Goal: Answer question/provide support

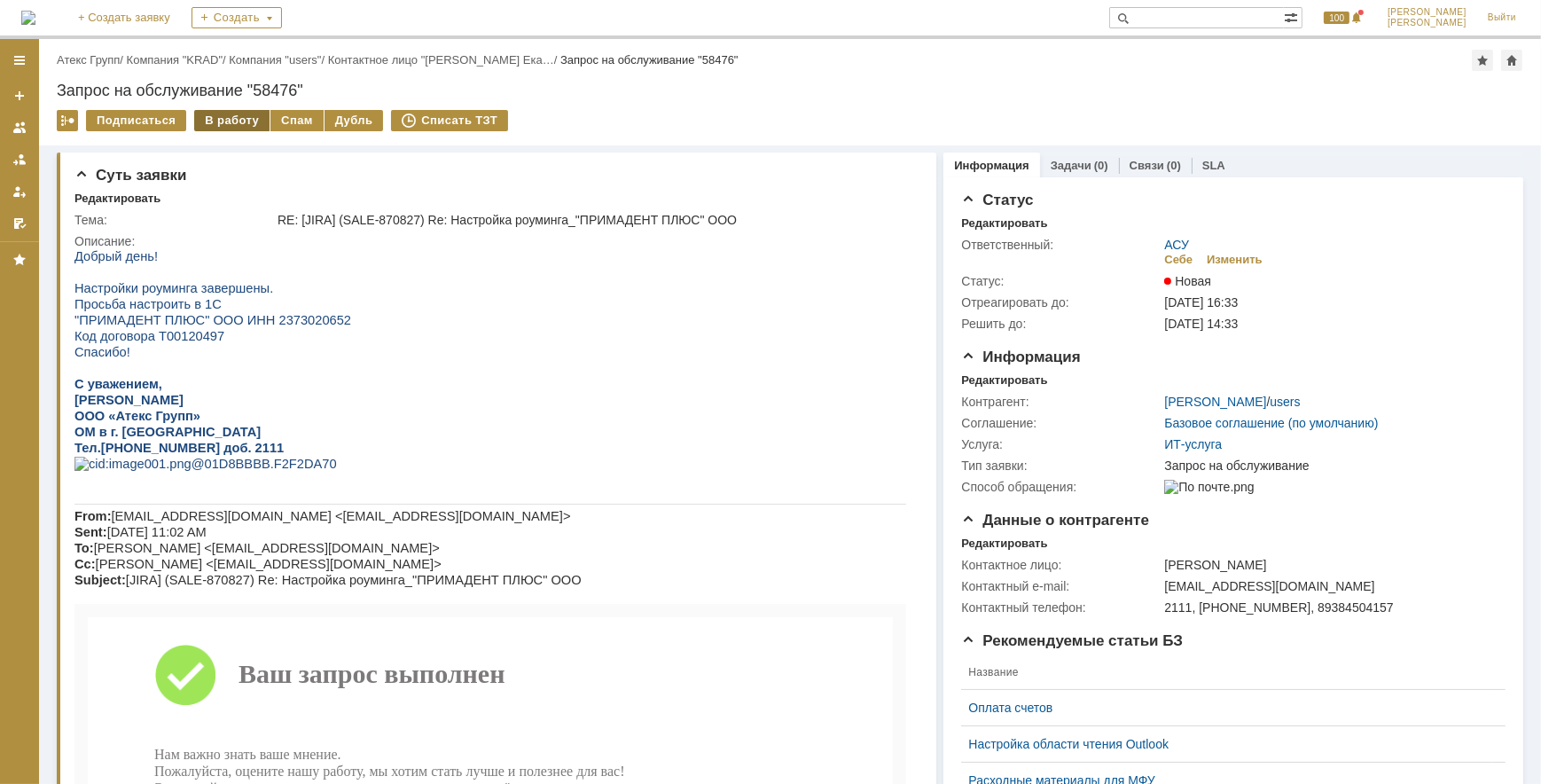
click at [236, 124] on div "В работу" at bounding box center [231, 120] width 75 height 21
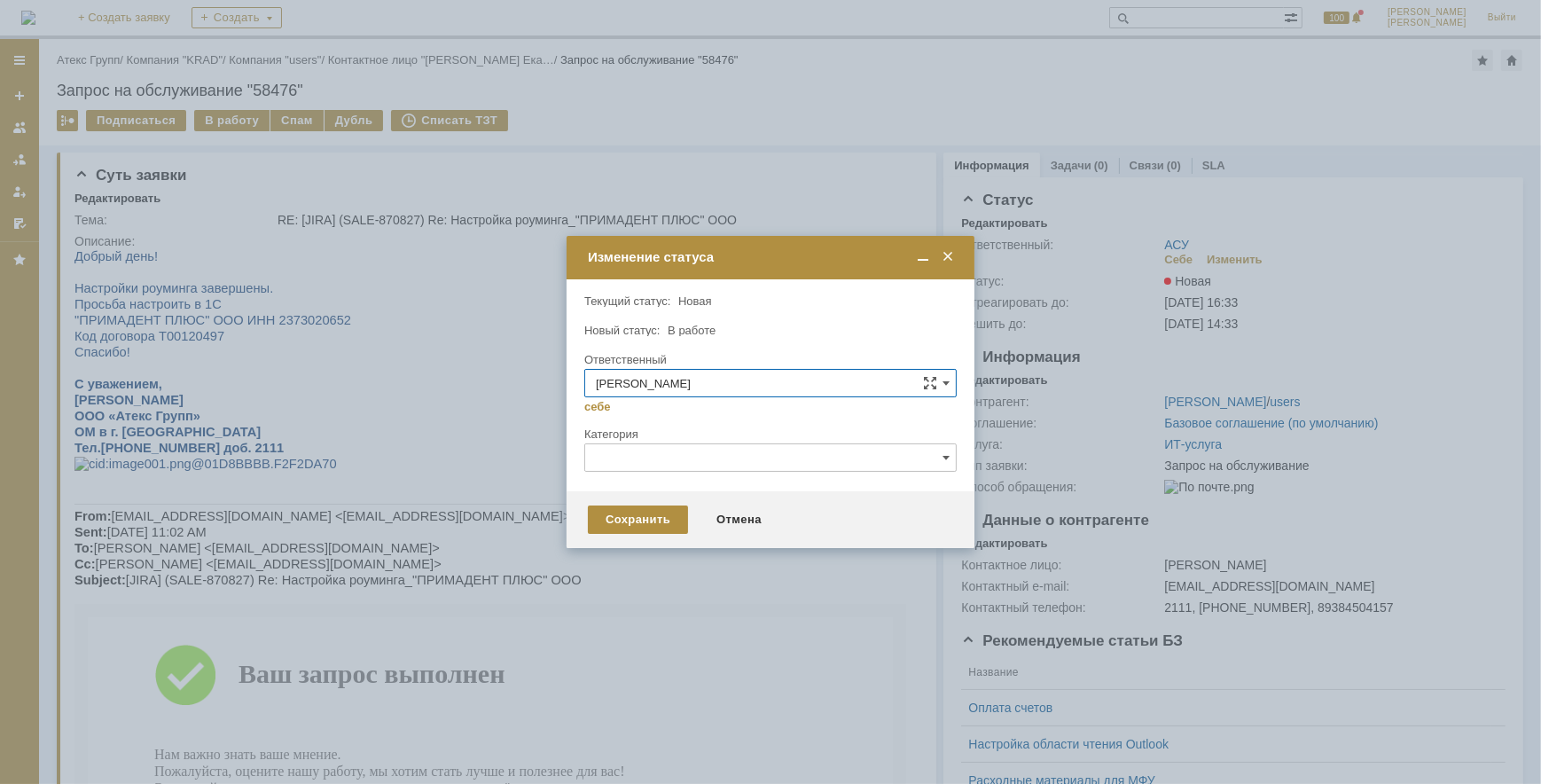
click at [303, 319] on div at bounding box center [770, 392] width 1541 height 784
click at [618, 515] on div "Сохранить" at bounding box center [638, 519] width 100 height 29
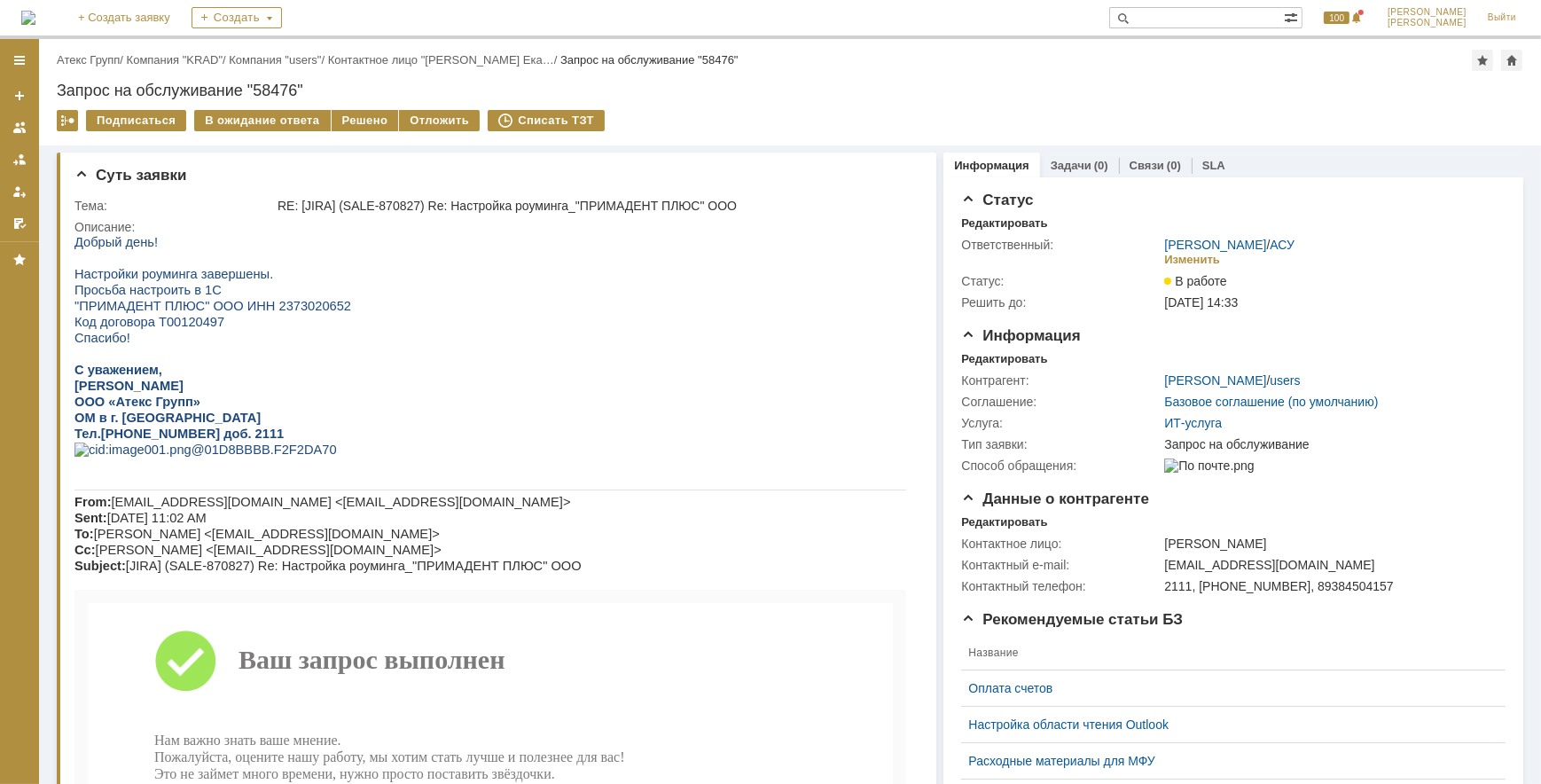
click at [297, 305] on span ""ПРИМАДЕНТ ПЛЮС" ООО ИНН 2373020652" at bounding box center [211, 304] width 276 height 14
copy span "2373020652"
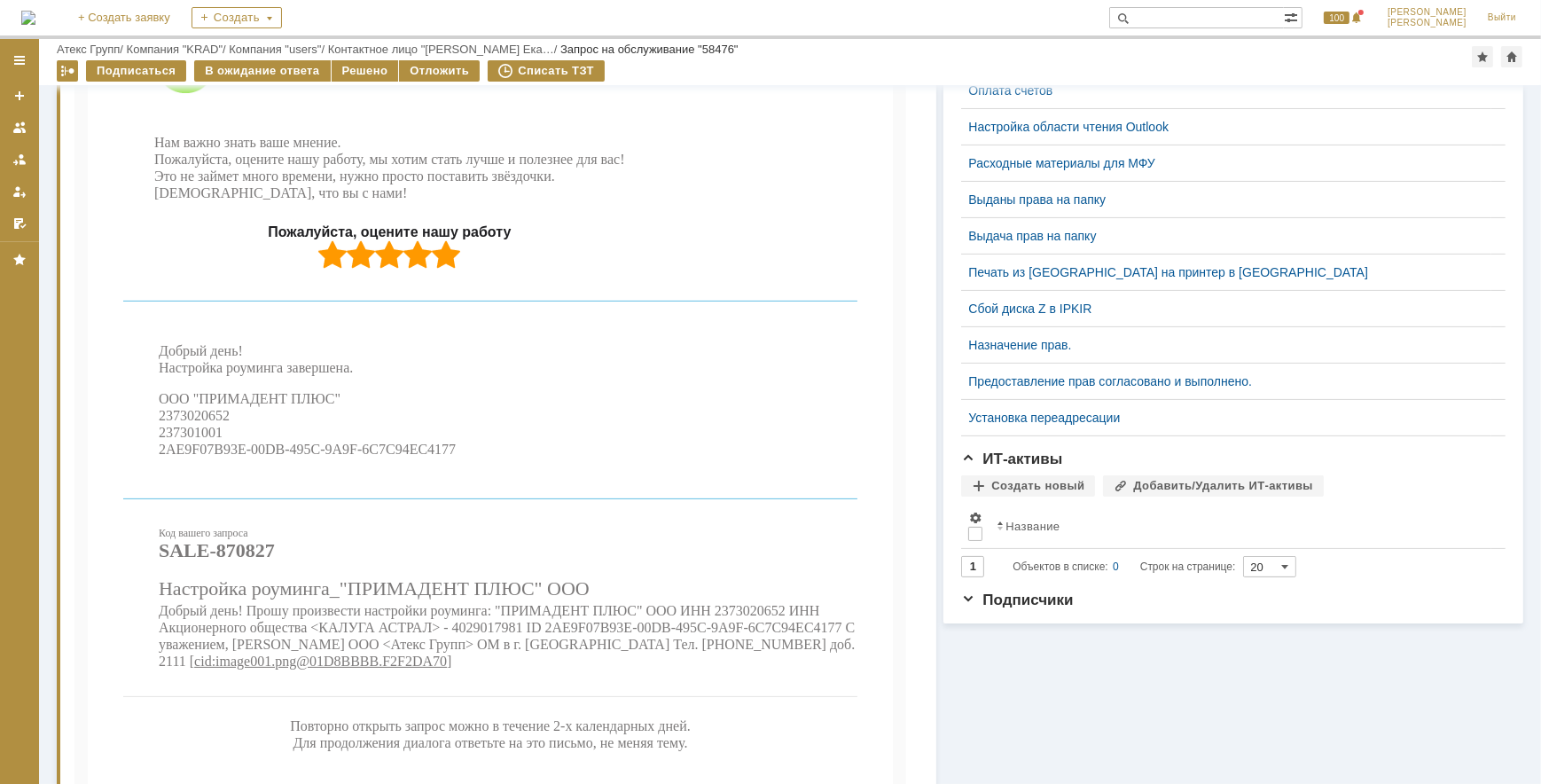
scroll to position [805, 0]
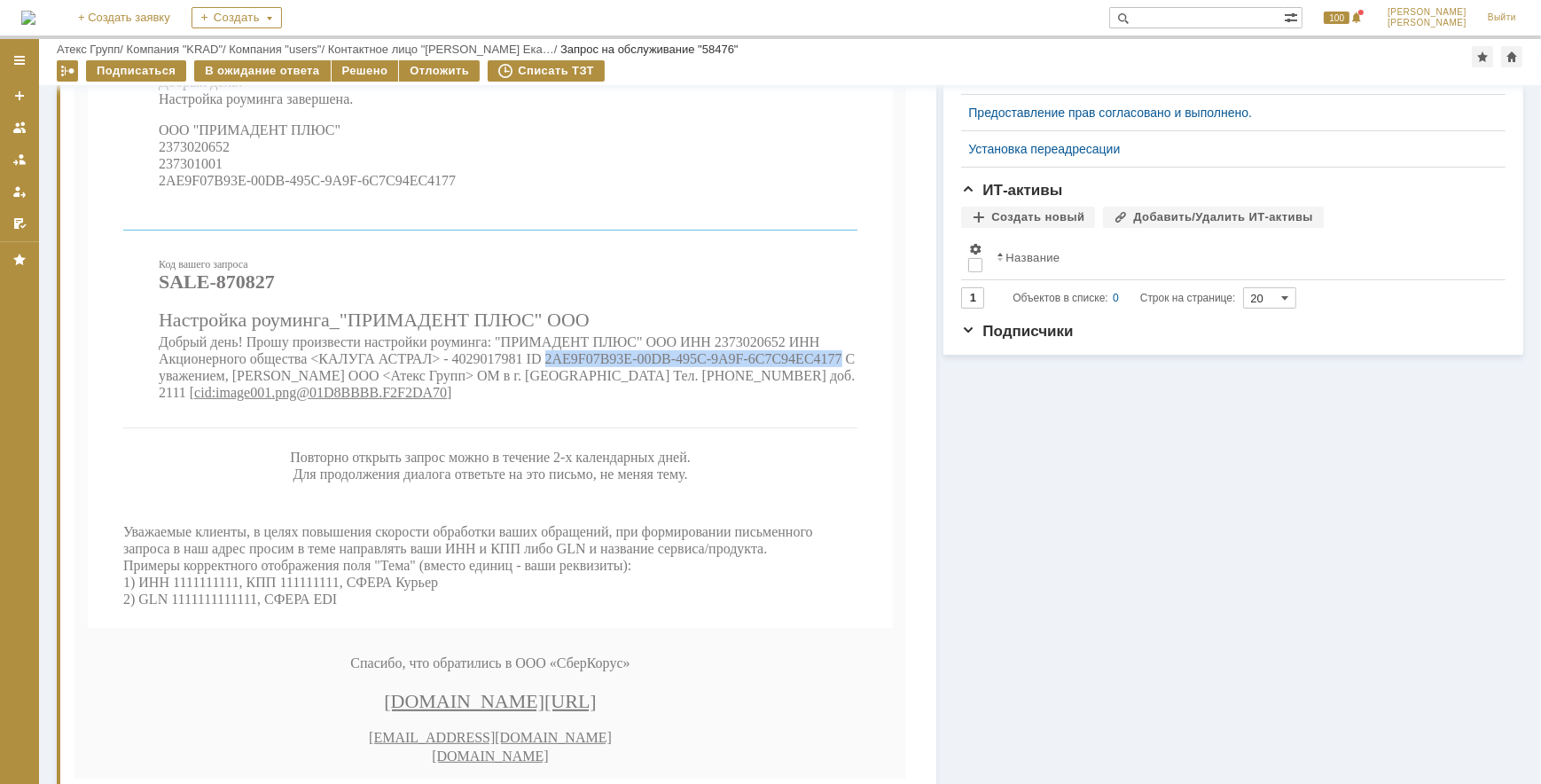
drag, startPoint x: 551, startPoint y: 411, endPoint x: 850, endPoint y: 403, distance: 299.1
click at [850, 400] on span "Добрый день! Прошу произвести настройки роуминга: "ПРИМАДЕНТ ПЛЮС" ООО ИНН 2373…" at bounding box center [505, 368] width 696 height 66
copy span "2AE9F07B93E-00DB-495C-9A9F-6C7C94EC4177"
click at [346, 68] on div "Решено" at bounding box center [365, 70] width 68 height 21
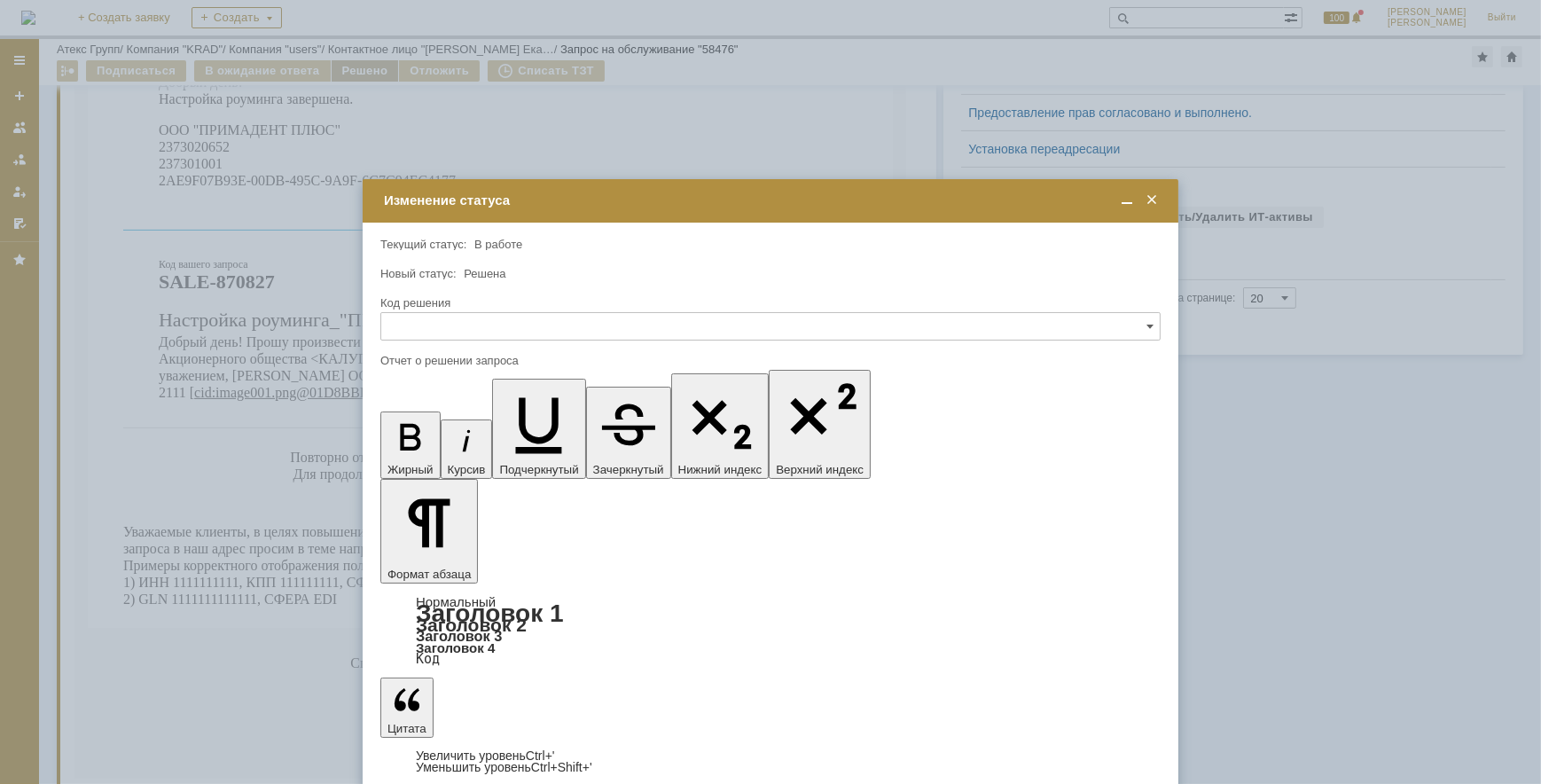
scroll to position [0, 0]
